Goal: Task Accomplishment & Management: Manage account settings

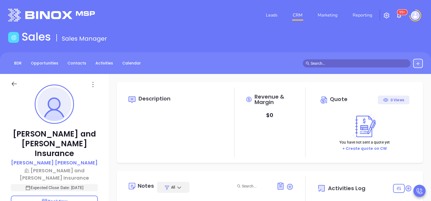
type input "10:00 am"
type input "[DATE]"
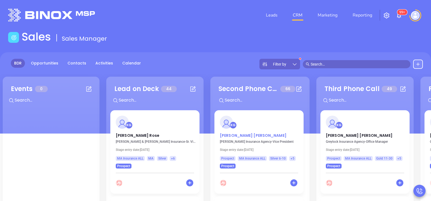
click at [231, 134] on p "[PERSON_NAME]" at bounding box center [259, 134] width 78 height 3
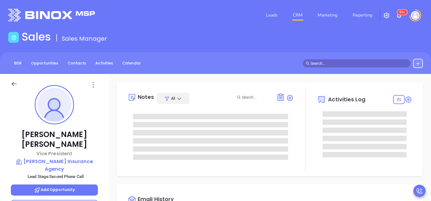
type input "[DATE]"
type input "[PERSON_NAME]"
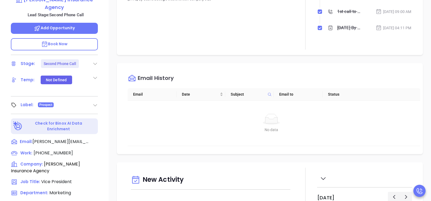
scroll to position [163, 0]
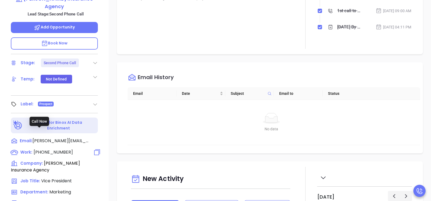
click at [60, 149] on span "[PHONE_NUMBER]" at bounding box center [53, 152] width 39 height 6
type input "[PHONE_NUMBER]"
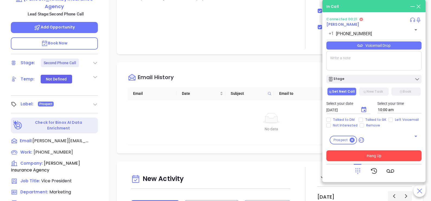
click at [381, 156] on button "Hang Up" at bounding box center [373, 155] width 95 height 11
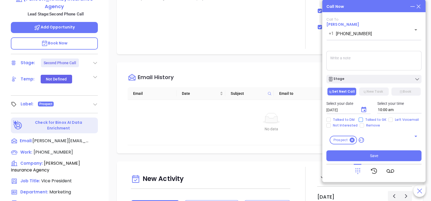
click at [369, 121] on span "Talked to GK" at bounding box center [375, 120] width 25 height 4
click at [363, 121] on input "Talked to GK" at bounding box center [360, 120] width 4 height 4
checkbox input "true"
click at [365, 111] on icon "Choose date, selected date is Oct 7, 2025" at bounding box center [363, 109] width 5 height 5
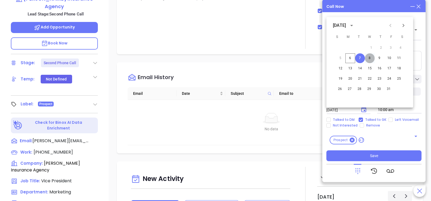
click at [368, 59] on button "8" at bounding box center [370, 58] width 10 height 10
type input "[DATE]"
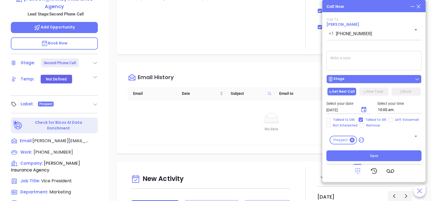
click at [375, 77] on div "Stage" at bounding box center [374, 78] width 92 height 5
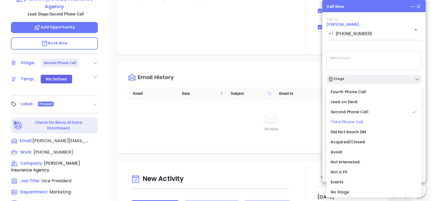
click at [354, 122] on span "Third Phone Call" at bounding box center [346, 121] width 33 height 5
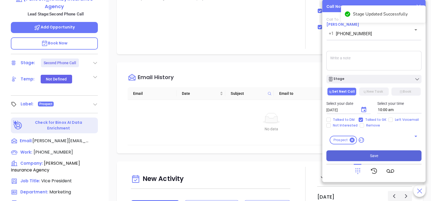
click at [361, 151] on button "Save" at bounding box center [373, 155] width 95 height 11
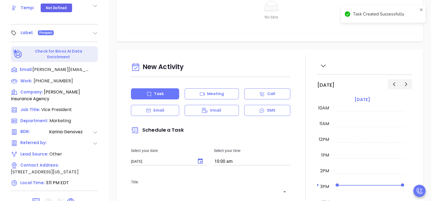
scroll to position [252, 0]
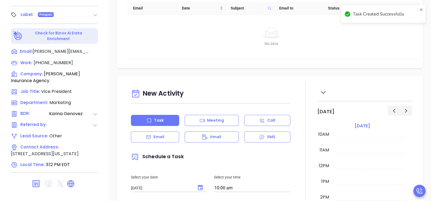
click at [166, 92] on div "New Activity" at bounding box center [210, 94] width 159 height 14
click at [169, 132] on div "Email" at bounding box center [155, 136] width 48 height 11
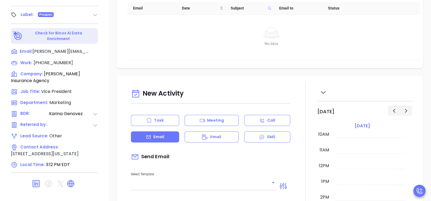
type input "[PERSON_NAME]"
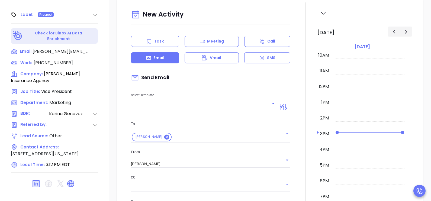
scroll to position [95, 0]
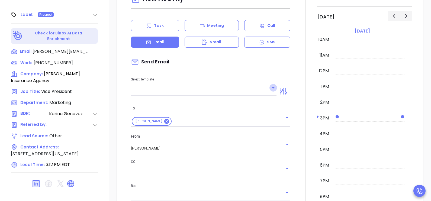
click at [271, 85] on icon "Open" at bounding box center [273, 88] width 7 height 7
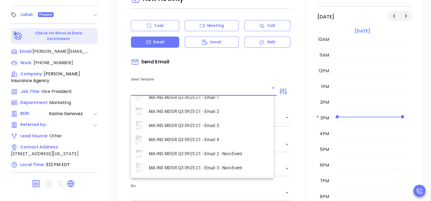
scroll to position [1571, 0]
click at [220, 112] on li "MA INS MDSR Q3 0925 C1 - Email 2 - Non-Event" at bounding box center [202, 112] width 143 height 14
type input "MA INS MDSR Q3 0925 C1 - Email 2 - Non-Event"
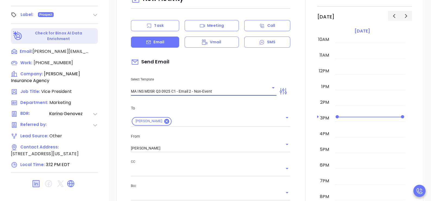
type input "[PERSON_NAME], here’s the MA compliance checklist we mentioned"
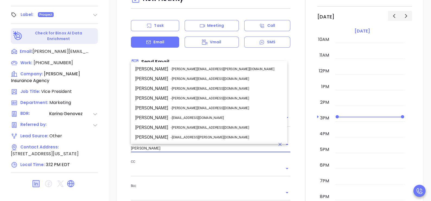
click at [192, 145] on input "[PERSON_NAME]" at bounding box center [203, 148] width 144 height 8
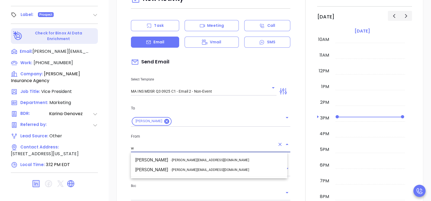
scroll to position [0, 0]
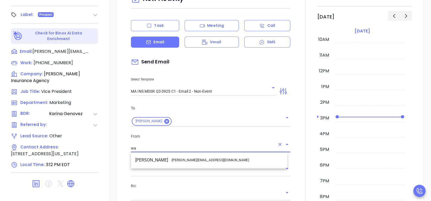
drag, startPoint x: 195, startPoint y: 153, endPoint x: 202, endPoint y: 156, distance: 7.4
click at [202, 156] on ul "Walter Contreras - [EMAIL_ADDRESS][DOMAIN_NAME]" at bounding box center [209, 160] width 156 height 14
click at [202, 156] on li "Walter Contreras - [EMAIL_ADDRESS][DOMAIN_NAME]" at bounding box center [209, 160] width 156 height 10
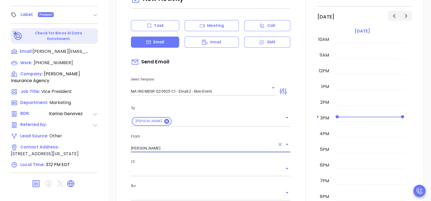
type input "[PERSON_NAME]"
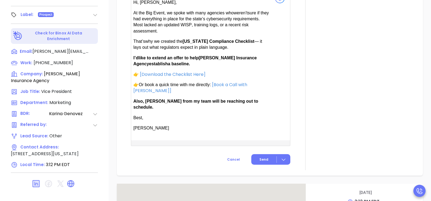
scroll to position [366, 0]
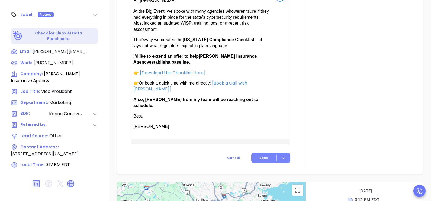
click at [262, 152] on button "Send" at bounding box center [270, 157] width 39 height 11
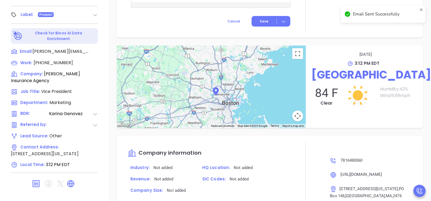
click at [424, 60] on div "← Move left → Move right ↑ Move up ↓ Move down + Zoom in - Zoom out Home Jump l…" at bounding box center [270, 87] width 322 height 82
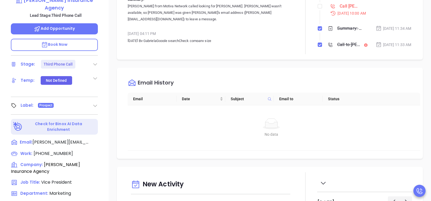
scroll to position [89, 0]
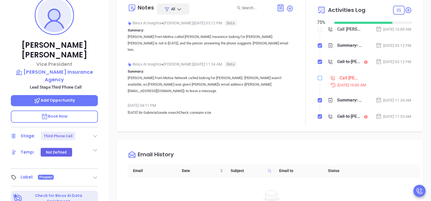
click at [317, 80] on input "checkbox" at bounding box center [319, 78] width 4 height 4
checkbox input "true"
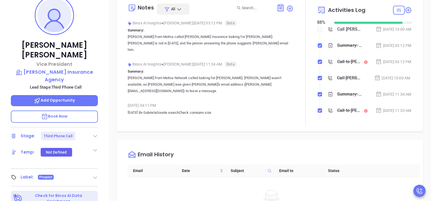
click at [105, 41] on div "[PERSON_NAME] Vice President [PERSON_NAME] Insurance Agency Lead Stage: Third P…" at bounding box center [54, 110] width 109 height 251
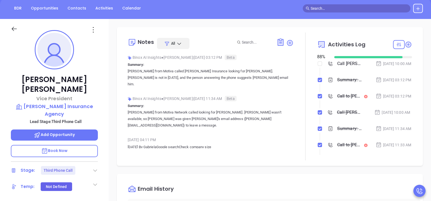
scroll to position [22, 0]
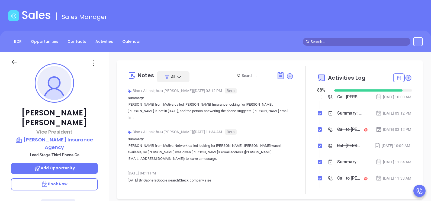
click at [17, 60] on icon at bounding box center [14, 62] width 7 height 7
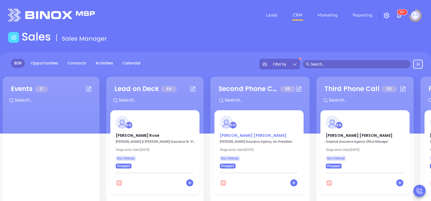
click at [238, 134] on p "[PERSON_NAME]" at bounding box center [259, 134] width 78 height 3
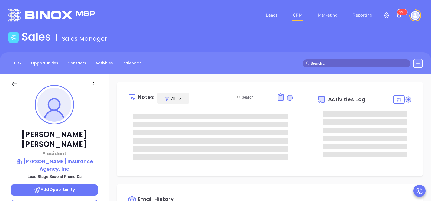
type input "[DATE]"
type input "[PERSON_NAME]"
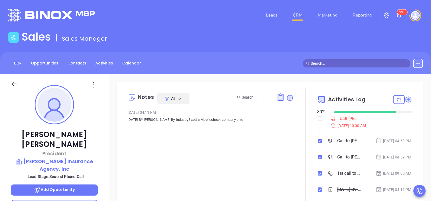
click at [104, 135] on div "[PERSON_NAME] President [PERSON_NAME] Insurance Agency, Inc Lead Stage: Second …" at bounding box center [54, 199] width 109 height 251
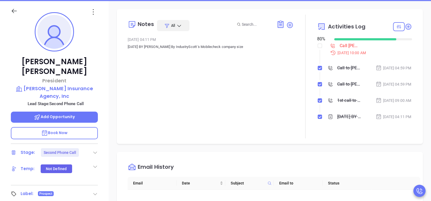
scroll to position [135, 0]
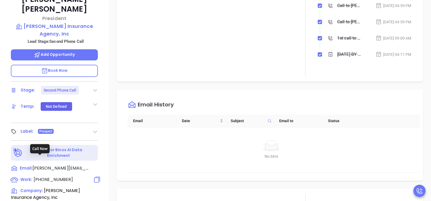
click at [57, 176] on span "[PHONE_NUMBER]" at bounding box center [53, 179] width 39 height 6
type input "[PHONE_NUMBER]"
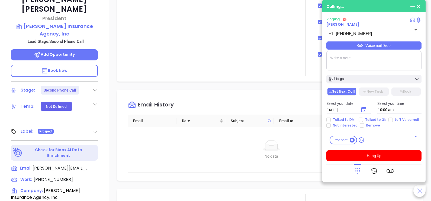
click at [103, 158] on div "[PERSON_NAME] President [PERSON_NAME] Insurance Agency, Inc Lead Stage: Second …" at bounding box center [54, 64] width 109 height 251
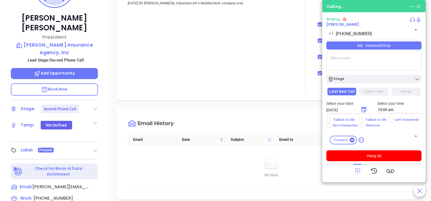
scroll to position [103, 0]
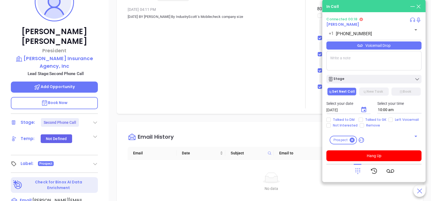
click at [148, 69] on div "Notes All May 21, 2024 04:11 PM [DATE] BY [PERSON_NAME] By IndustryScott 's Mob…" at bounding box center [211, 47] width 166 height 124
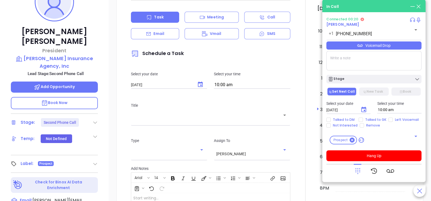
scroll to position [257, 0]
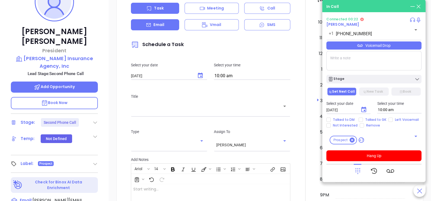
click at [158, 28] on p "Email" at bounding box center [158, 25] width 11 height 6
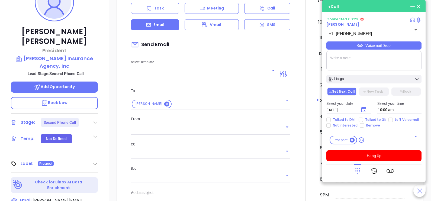
type input "[PERSON_NAME]"
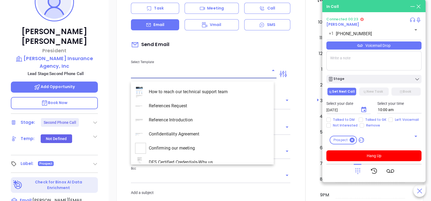
click at [184, 77] on input "text" at bounding box center [199, 74] width 137 height 8
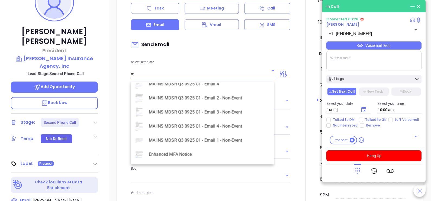
click at [223, 98] on li "MA INS MDSR Q3 0925 C1 - Email 2 - Non-Event" at bounding box center [202, 98] width 143 height 14
type input "MA INS MDSR Q3 0925 C1 - Email 2 - Non-Event"
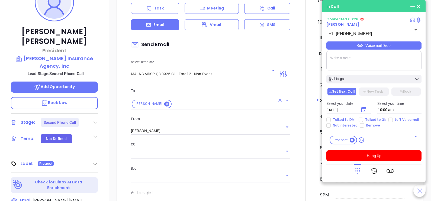
type input "[PERSON_NAME], here’s the MA compliance checklist we mentioned"
click at [187, 129] on div "[PERSON_NAME]" at bounding box center [210, 130] width 159 height 9
type input "MA INS MDSR Q3 0925 C1 - Email 2 - Non-Event"
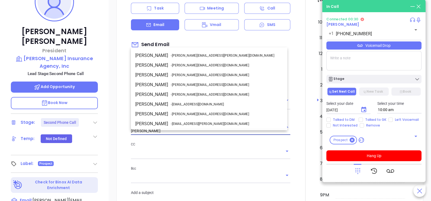
click at [191, 134] on input "[PERSON_NAME]" at bounding box center [203, 131] width 144 height 8
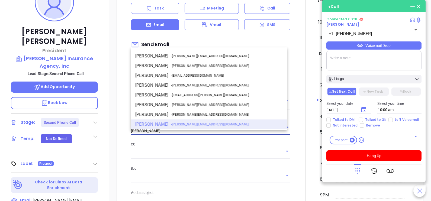
click at [191, 134] on input "[PERSON_NAME]" at bounding box center [203, 131] width 144 height 8
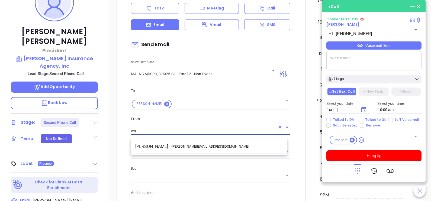
click at [196, 143] on li "Walter Contreras - [EMAIL_ADDRESS][DOMAIN_NAME]" at bounding box center [209, 147] width 156 height 10
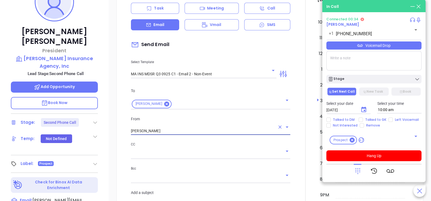
type input "[PERSON_NAME]"
click at [298, 156] on div at bounding box center [305, 195] width 24 height 453
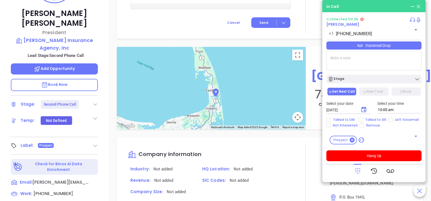
scroll to position [130, 0]
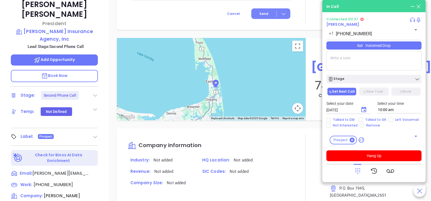
click at [259, 11] on span "Send" at bounding box center [263, 13] width 9 height 5
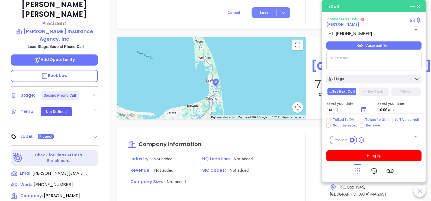
scroll to position [543, 0]
click at [375, 120] on span "Talked to GK" at bounding box center [375, 120] width 25 height 4
click at [363, 120] on input "Talked to GK" at bounding box center [360, 120] width 4 height 4
checkbox input "true"
click at [366, 111] on icon "Choose date, selected date is Oct 7, 2025" at bounding box center [363, 109] width 5 height 5
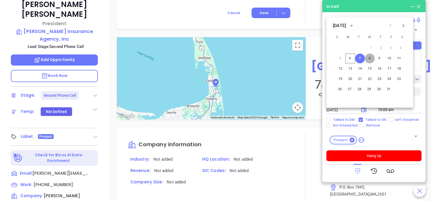
click at [373, 58] on button "8" at bounding box center [370, 59] width 10 height 10
type input "[DATE]"
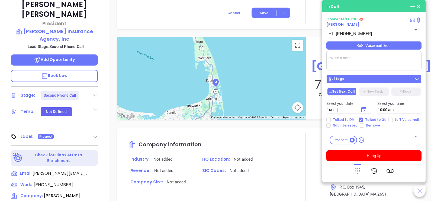
click at [388, 79] on div "Stage" at bounding box center [374, 78] width 92 height 5
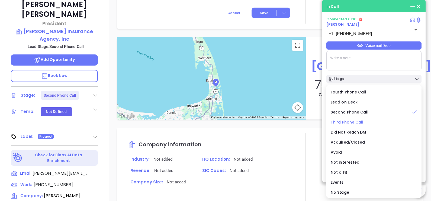
click at [350, 121] on span "Third Phone Call" at bounding box center [346, 121] width 33 height 5
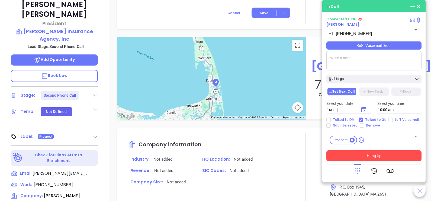
click at [351, 157] on button "Hang Up" at bounding box center [373, 155] width 95 height 11
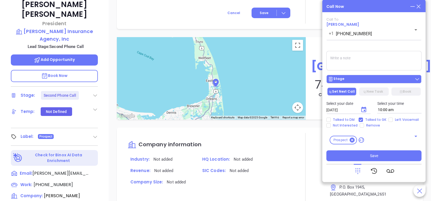
click at [359, 78] on div "Stage" at bounding box center [374, 78] width 92 height 5
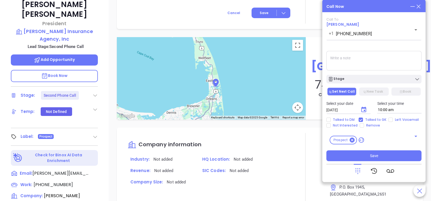
click at [377, 60] on textarea at bounding box center [373, 61] width 95 height 20
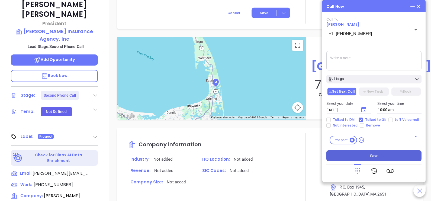
click at [364, 158] on button "Save" at bounding box center [373, 155] width 95 height 11
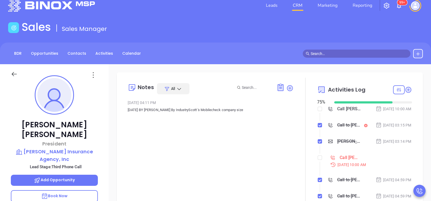
scroll to position [0, 0]
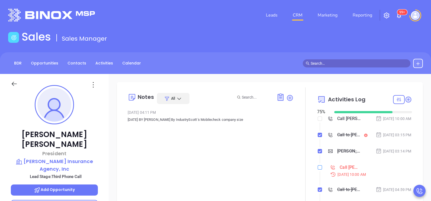
click at [317, 170] on input "checkbox" at bounding box center [319, 167] width 4 height 4
checkbox input "true"
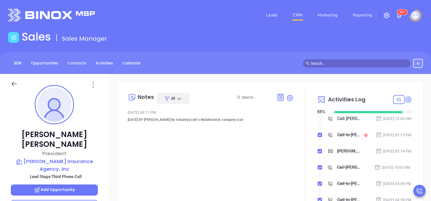
click at [14, 82] on icon at bounding box center [14, 83] width 7 height 7
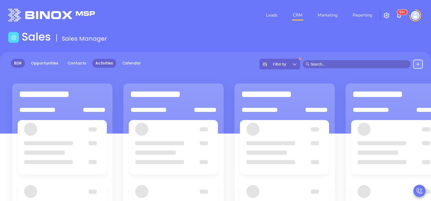
click at [99, 66] on link "Activities" at bounding box center [104, 63] width 24 height 9
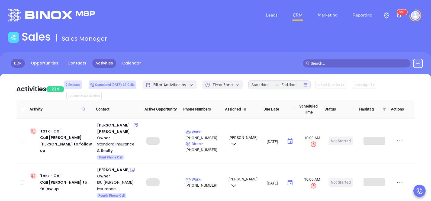
click at [22, 64] on link "BDR" at bounding box center [18, 63] width 14 height 9
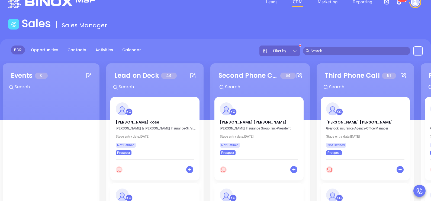
scroll to position [27, 0]
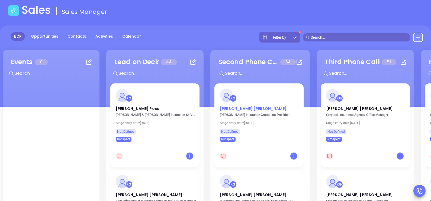
click at [240, 108] on p "[PERSON_NAME]" at bounding box center [259, 107] width 78 height 3
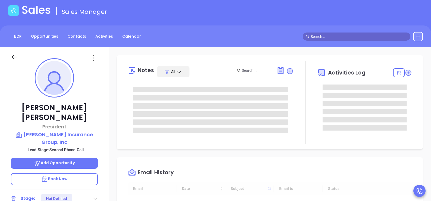
type input "[DATE]"
type input "[PERSON_NAME]"
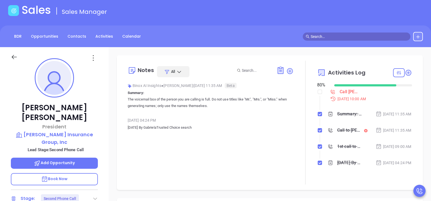
click at [106, 148] on div "[PERSON_NAME] President [PERSON_NAME] Insurance Group, Inc Lead Stage: Second P…" at bounding box center [54, 172] width 109 height 251
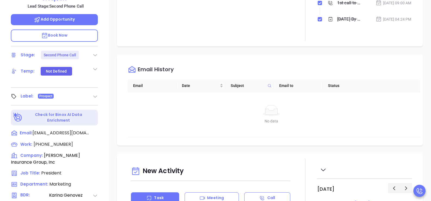
scroll to position [190, 0]
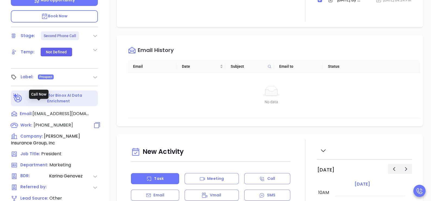
click at [59, 122] on span "[PHONE_NUMBER]" at bounding box center [53, 125] width 39 height 6
type input "[PHONE_NUMBER]"
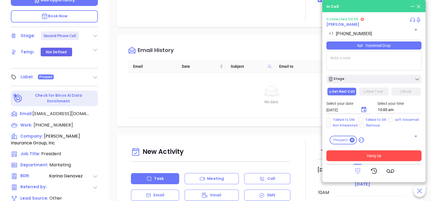
click at [368, 157] on button "Hang Up" at bounding box center [373, 155] width 95 height 11
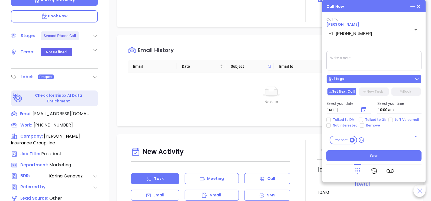
click at [375, 80] on div "Stage" at bounding box center [374, 78] width 92 height 5
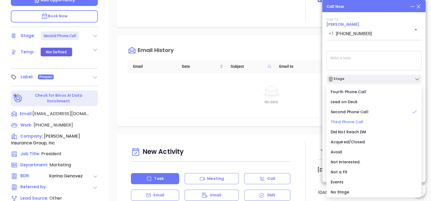
click at [348, 122] on span "Third Phone Call" at bounding box center [346, 121] width 33 height 5
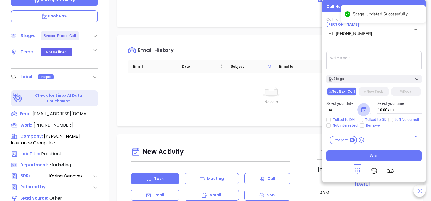
click at [362, 109] on icon "Choose date, selected date is Oct 7, 2025" at bounding box center [363, 109] width 7 height 7
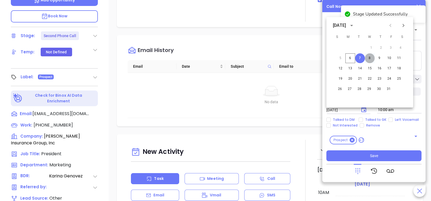
click at [371, 60] on button "8" at bounding box center [370, 58] width 10 height 10
type input "[DATE]"
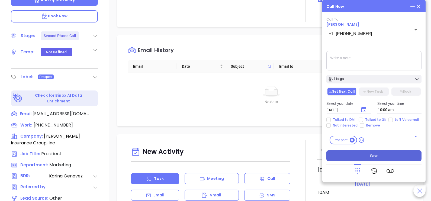
click at [376, 157] on span "Save" at bounding box center [374, 156] width 8 height 6
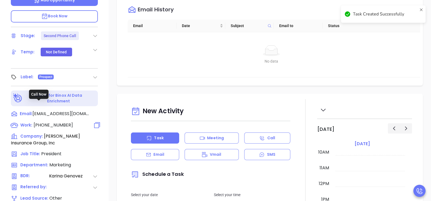
click at [59, 122] on span "[PHONE_NUMBER]" at bounding box center [53, 125] width 39 height 6
type input "[PHONE_NUMBER]"
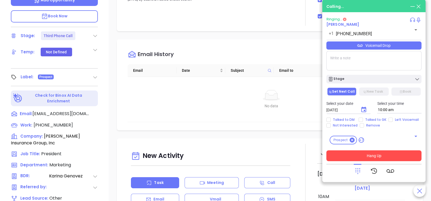
click at [378, 67] on textarea at bounding box center [373, 61] width 95 height 20
click at [381, 7] on div "Calling..." at bounding box center [373, 7] width 95 height 6
click at [362, 155] on button "Hang Up" at bounding box center [373, 155] width 95 height 11
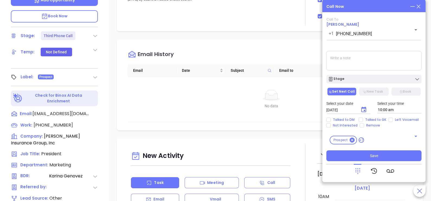
click at [418, 7] on icon at bounding box center [418, 7] width 4 height 4
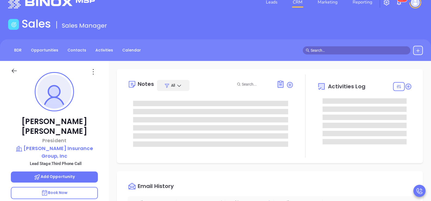
scroll to position [0, 0]
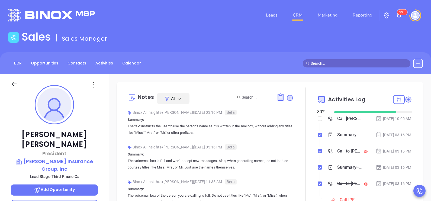
click at [376, 138] on div "[DATE] 03:16 PM" at bounding box center [393, 135] width 36 height 6
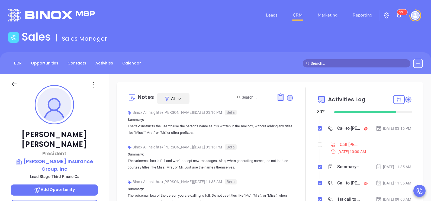
scroll to position [67, 0]
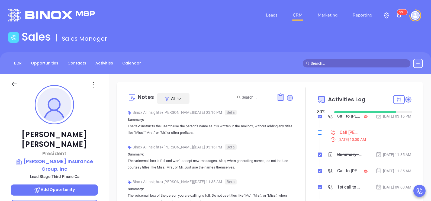
click at [317, 150] on ol "Call [PERSON_NAME] to follow up [DATE] 10:00 AM Summary: The text instructs the…" at bounding box center [364, 134] width 95 height 171
click at [317, 135] on input "checkbox" at bounding box center [319, 132] width 4 height 4
checkbox input "true"
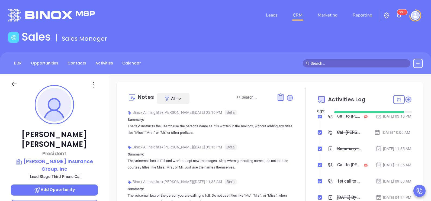
click at [8, 84] on div at bounding box center [19, 86] width 23 height 13
click at [11, 84] on div at bounding box center [19, 86] width 23 height 13
click at [12, 84] on icon at bounding box center [14, 84] width 5 height 4
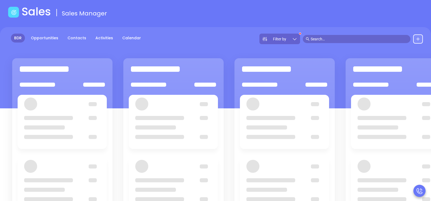
scroll to position [27, 0]
